Goal: Task Accomplishment & Management: Complete application form

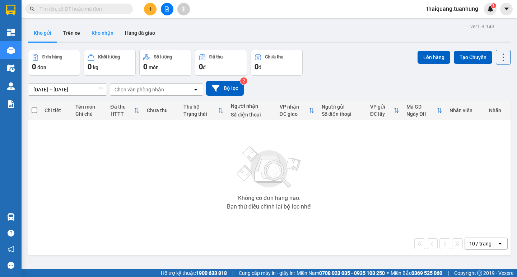
click at [105, 32] on button "Kho nhận" at bounding box center [102, 32] width 33 height 17
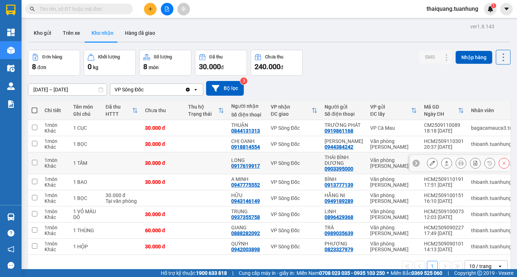
scroll to position [33, 0]
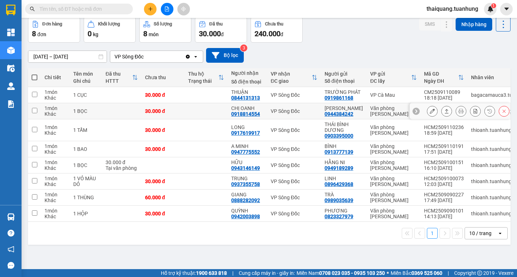
click at [421, 117] on div at bounding box center [459, 111] width 100 height 16
click at [429, 114] on icon at bounding box center [431, 111] width 5 height 5
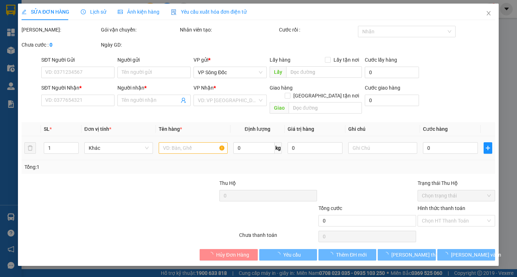
type input "0944384242"
type input "[PERSON_NAME]"
type input "0918814554"
type input "CHỊ OANH"
type input "30.000"
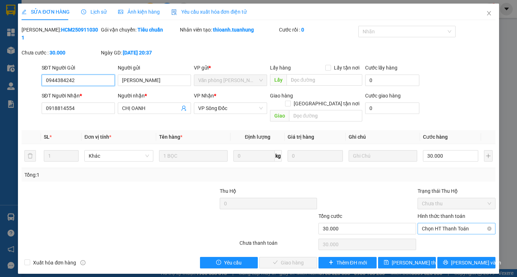
click at [446, 224] on span "Chọn HT Thanh Toán" at bounding box center [456, 229] width 69 height 11
click at [442, 226] on div "Tại văn phòng" at bounding box center [456, 228] width 69 height 8
type input "0"
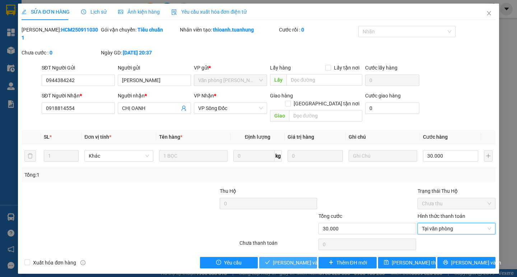
click at [305, 259] on span "[PERSON_NAME] và Giao hàng" at bounding box center [307, 263] width 69 height 8
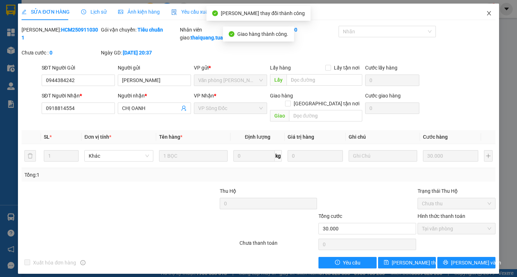
click at [488, 14] on icon "close" at bounding box center [488, 13] width 4 height 4
